Goal: Find specific page/section: Find specific page/section

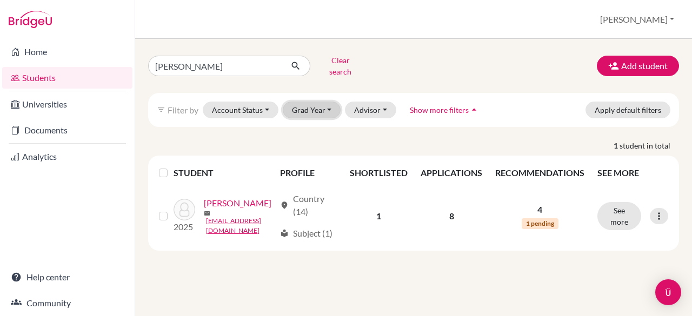
click at [330, 104] on button "Grad Year" at bounding box center [312, 110] width 58 height 17
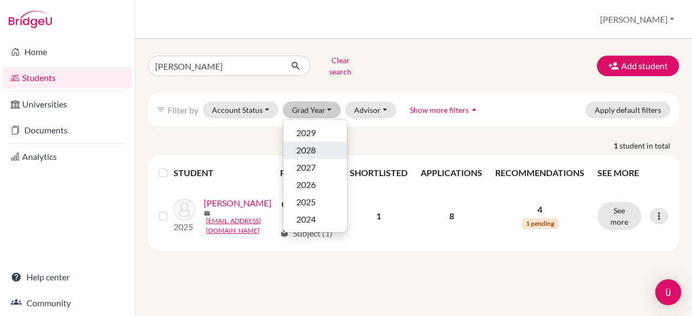
click at [309, 144] on span "2028" at bounding box center [305, 150] width 19 height 13
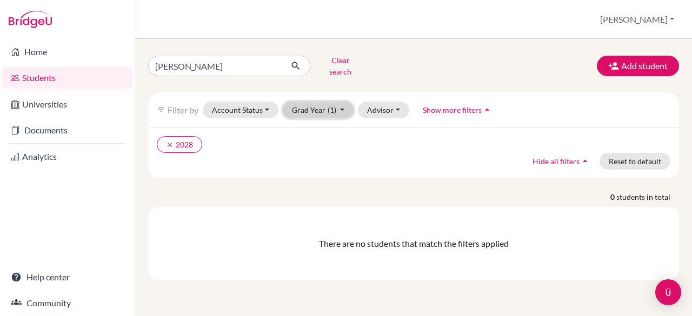
click at [341, 102] on button "Grad Year (1)" at bounding box center [318, 110] width 71 height 17
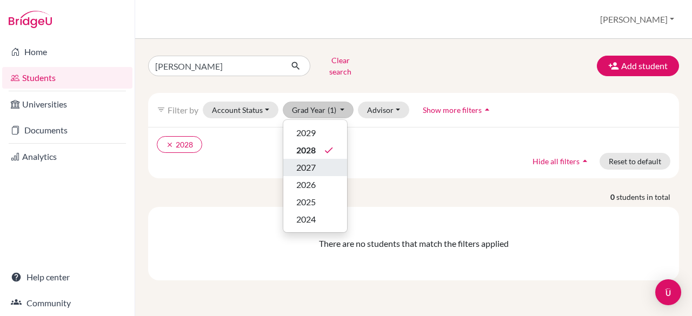
click at [305, 161] on span "2027" at bounding box center [305, 167] width 19 height 13
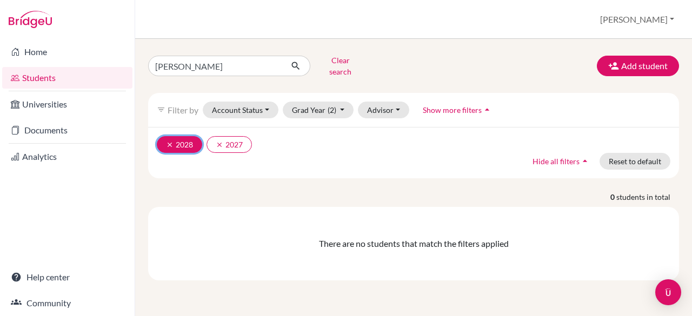
click at [169, 141] on icon "clear" at bounding box center [170, 145] width 8 height 8
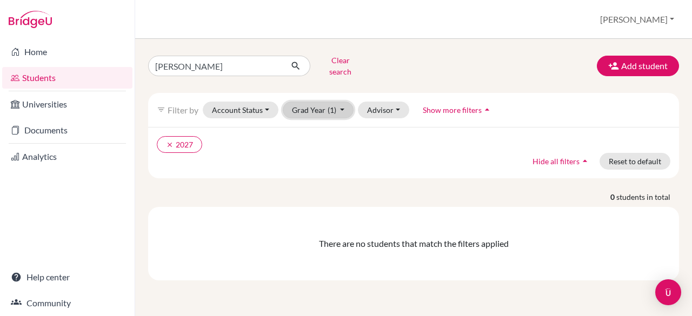
click at [341, 104] on button "Grad Year (1)" at bounding box center [318, 110] width 71 height 17
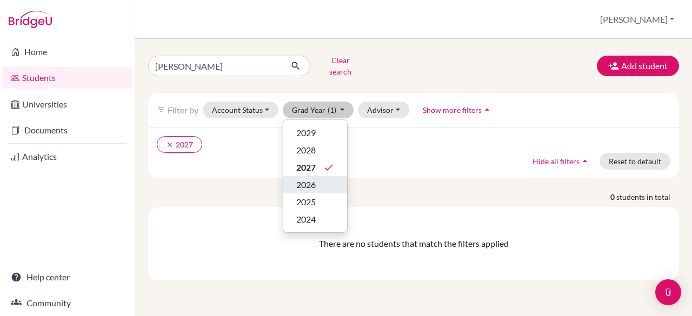
click at [310, 178] on span "2026" at bounding box center [305, 184] width 19 height 13
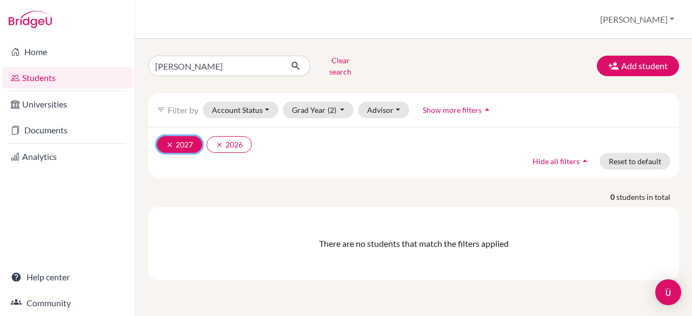
click at [171, 141] on icon "clear" at bounding box center [170, 145] width 8 height 8
click at [170, 141] on icon "clear" at bounding box center [170, 145] width 8 height 8
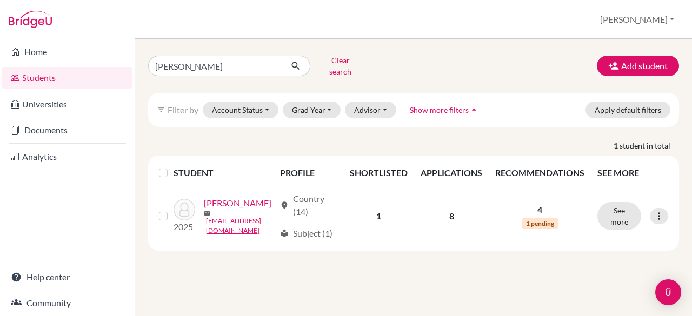
click at [42, 82] on link "Students" at bounding box center [67, 78] width 130 height 22
click at [327, 102] on button "Grad Year" at bounding box center [312, 110] width 58 height 17
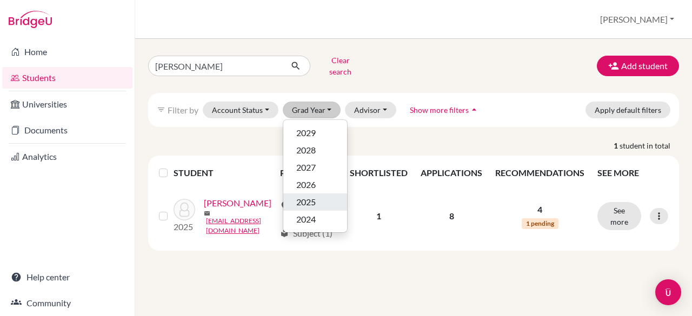
click at [308, 198] on span "2025" at bounding box center [305, 202] width 19 height 13
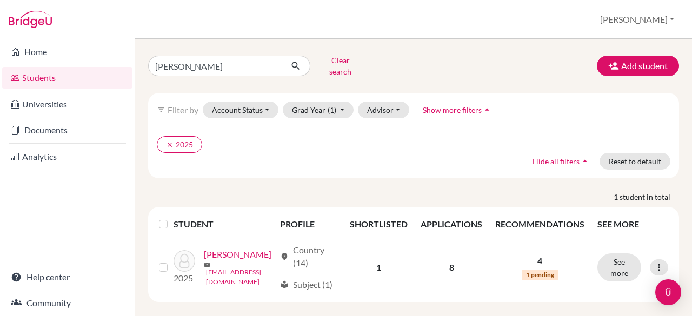
scroll to position [16, 0]
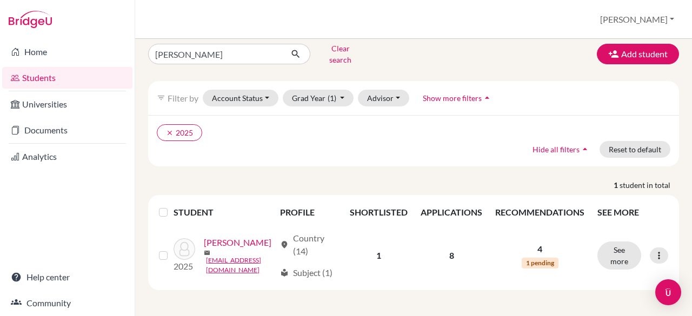
click at [42, 71] on link "Students" at bounding box center [67, 78] width 130 height 22
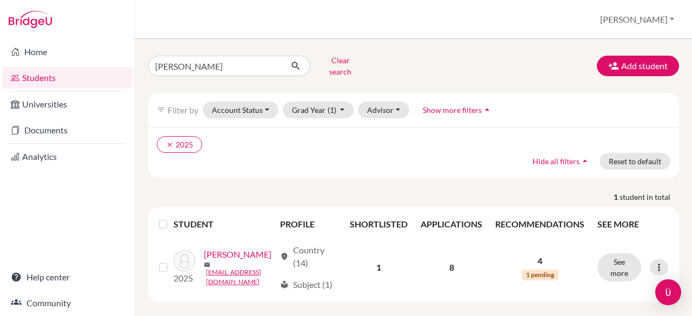
click at [72, 78] on link "Students" at bounding box center [67, 78] width 130 height 22
click at [338, 102] on button "Grad Year (1)" at bounding box center [318, 110] width 71 height 17
click at [343, 102] on button "Grad Year (1)" at bounding box center [318, 110] width 71 height 17
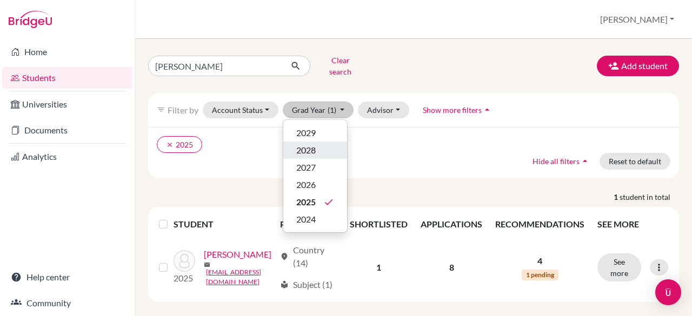
click at [308, 144] on span "2028" at bounding box center [305, 150] width 19 height 13
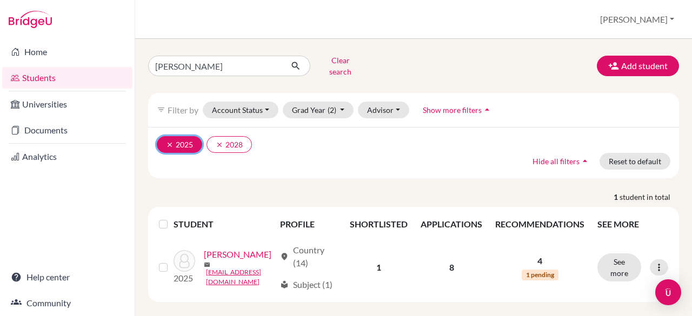
click at [171, 141] on icon "clear" at bounding box center [170, 145] width 8 height 8
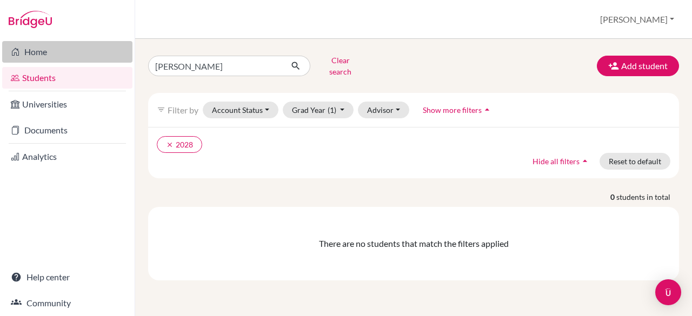
click at [32, 55] on link "Home" at bounding box center [67, 52] width 130 height 22
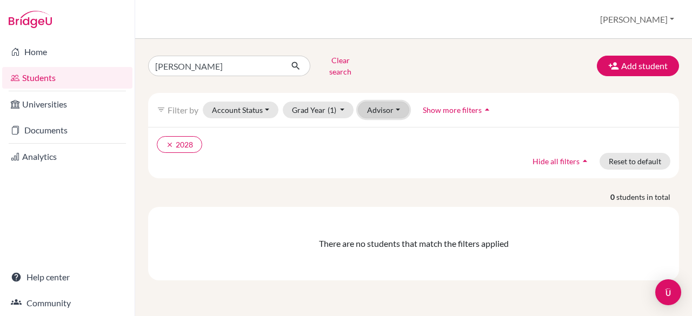
click at [398, 102] on button "Advisor" at bounding box center [383, 110] width 51 height 17
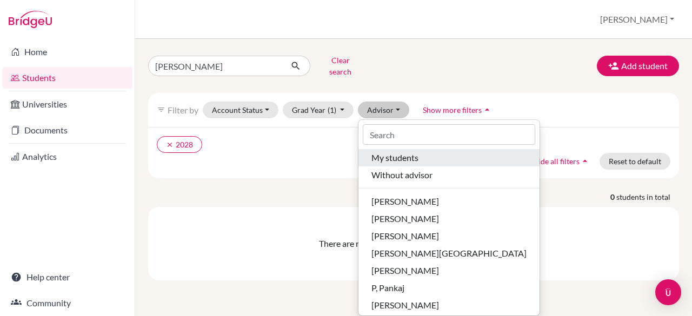
drag, startPoint x: 425, startPoint y: 222, endPoint x: 380, endPoint y: 150, distance: 84.9
click at [380, 151] on span "My students" at bounding box center [394, 157] width 47 height 13
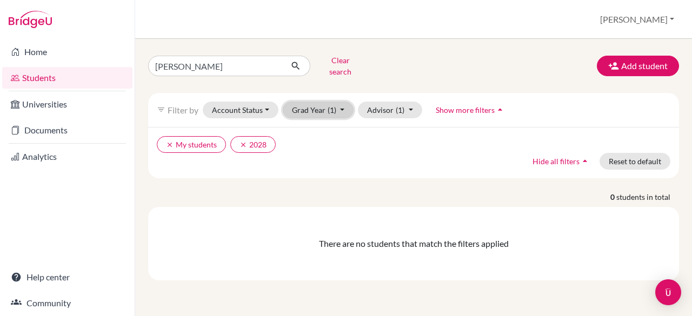
click at [343, 102] on button "Grad Year (1)" at bounding box center [318, 110] width 71 height 17
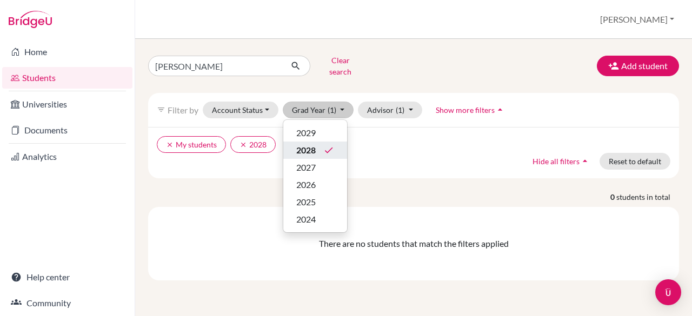
click at [306, 144] on span "2028" at bounding box center [305, 150] width 19 height 13
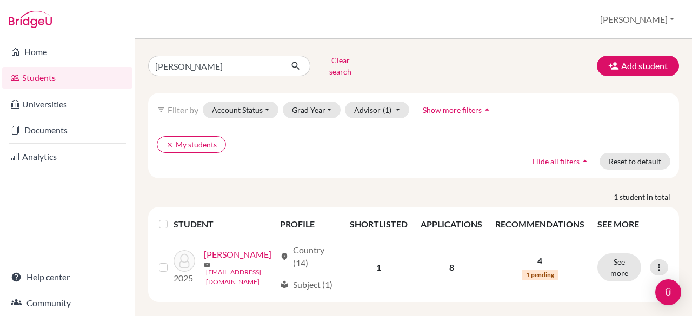
scroll to position [16, 0]
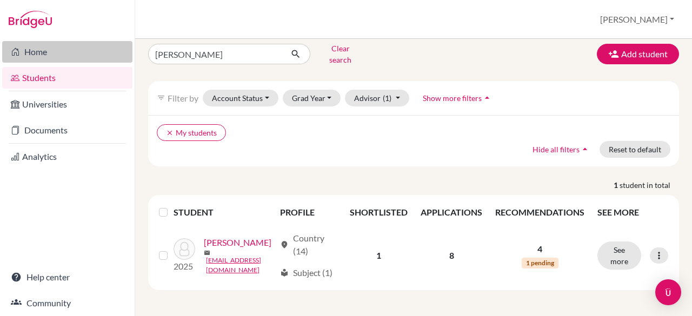
click at [41, 56] on link "Home" at bounding box center [67, 52] width 130 height 22
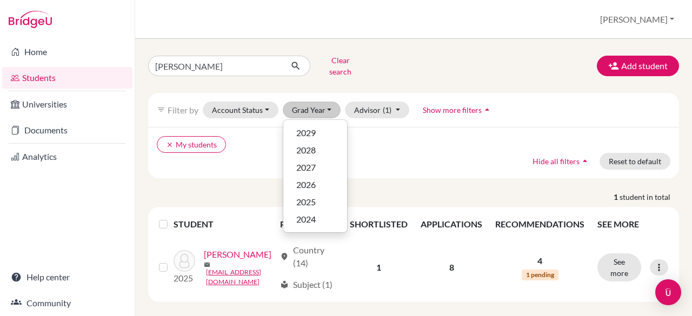
click at [303, 144] on span "2028" at bounding box center [305, 150] width 19 height 13
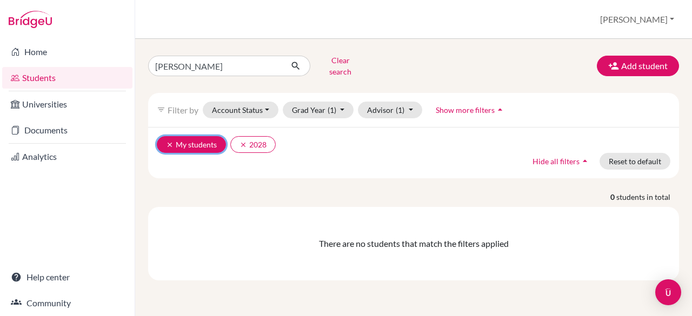
click at [164, 136] on button "clear My students" at bounding box center [191, 144] width 69 height 17
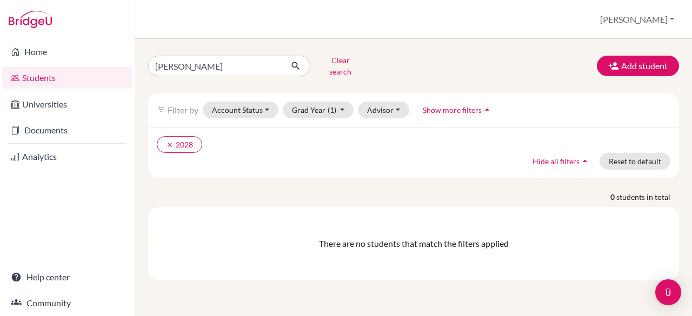
click at [586, 156] on icon "arrow_drop_up" at bounding box center [584, 161] width 11 height 11
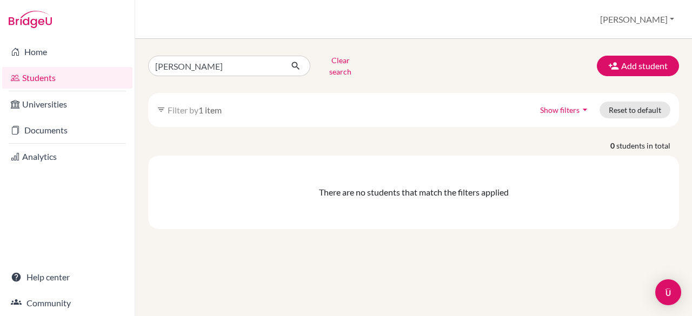
click at [61, 79] on link "Students" at bounding box center [67, 78] width 130 height 22
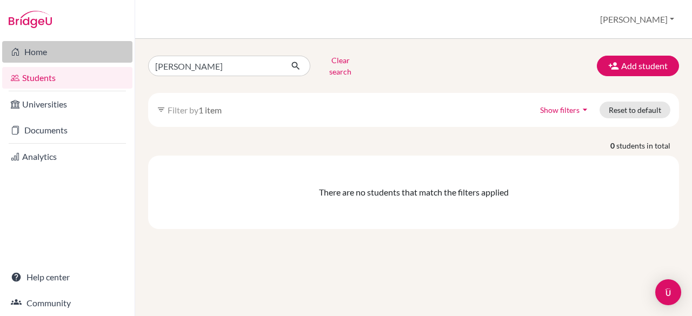
click at [41, 52] on link "Home" at bounding box center [67, 52] width 130 height 22
